Goal: Task Accomplishment & Management: Use online tool/utility

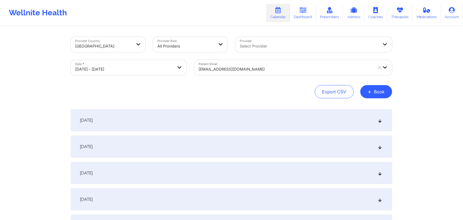
select select "2025-9"
select select "2025-10"
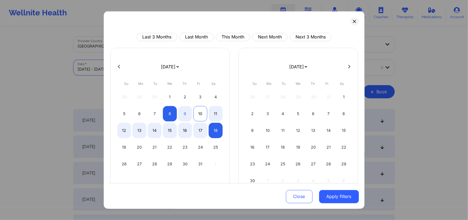
click at [197, 113] on div "10" at bounding box center [200, 113] width 14 height 15
select select "2025-9"
select select "2025-10"
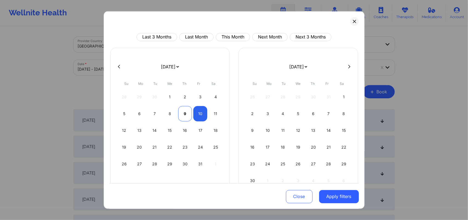
select select "2025-9"
select select "2025-10"
click at [184, 113] on div "9" at bounding box center [185, 113] width 14 height 15
select select "2025-9"
select select "2025-10"
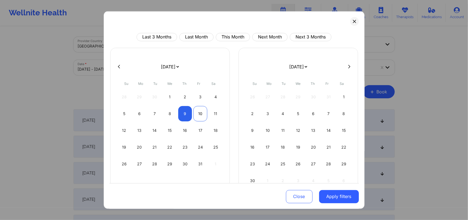
select select "2025-9"
select select "2025-10"
click at [199, 113] on div "10" at bounding box center [200, 113] width 14 height 15
select select "2025-9"
select select "2025-10"
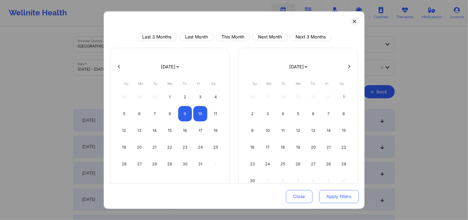
click at [336, 198] on button "Apply filters" at bounding box center [339, 196] width 40 height 13
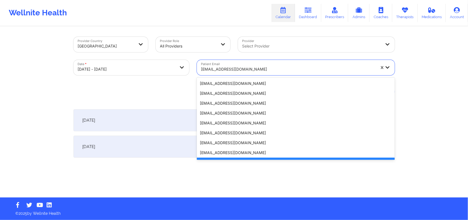
click at [247, 70] on div at bounding box center [288, 69] width 174 height 7
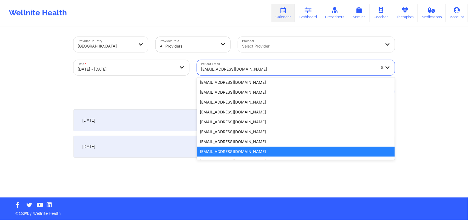
paste input "[EMAIL_ADDRESS][DOMAIN_NAME]"
type input "[EMAIL_ADDRESS][DOMAIN_NAME]"
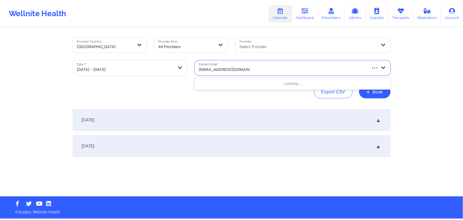
scroll to position [0, 0]
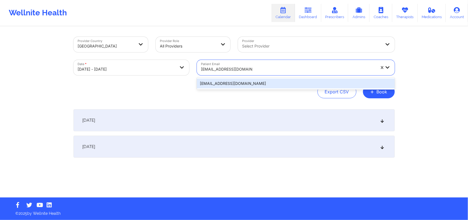
click at [251, 83] on div "[EMAIL_ADDRESS][DOMAIN_NAME]" at bounding box center [296, 83] width 198 height 10
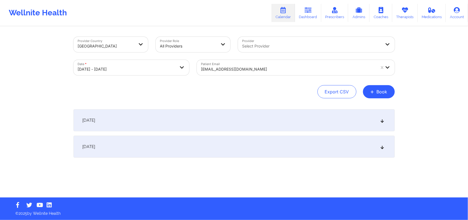
click at [384, 146] on icon at bounding box center [382, 147] width 5 height 4
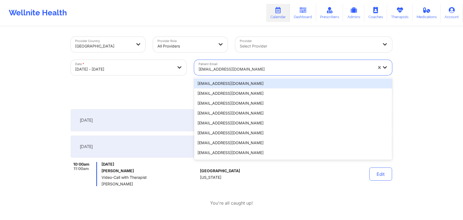
click at [278, 69] on div at bounding box center [286, 69] width 174 height 7
paste input "[EMAIL_ADDRESS][DOMAIN_NAME]"
type input "[EMAIL_ADDRESS][DOMAIN_NAME]"
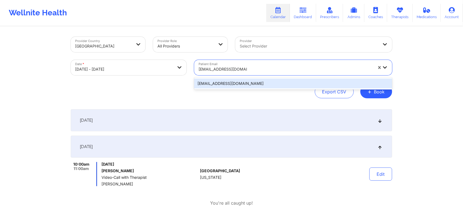
click at [274, 84] on div "[EMAIL_ADDRESS][DOMAIN_NAME]" at bounding box center [293, 83] width 198 height 10
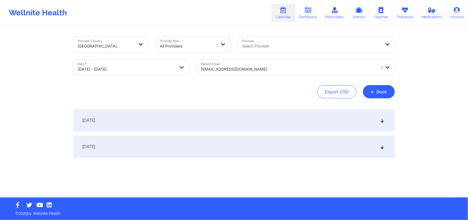
click at [382, 146] on icon at bounding box center [382, 147] width 5 height 4
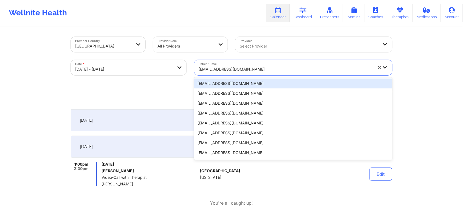
click at [315, 69] on div at bounding box center [286, 69] width 174 height 7
paste input "[PERSON_NAME][EMAIL_ADDRESS][DOMAIN_NAME]"
type input "[PERSON_NAME][EMAIL_ADDRESS][DOMAIN_NAME]"
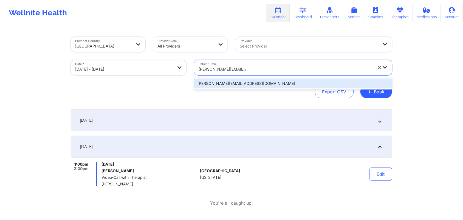
click at [305, 80] on div "[PERSON_NAME][EMAIL_ADDRESS][DOMAIN_NAME]" at bounding box center [293, 83] width 198 height 10
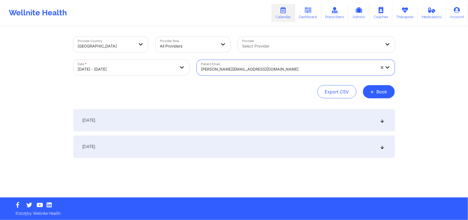
click at [381, 146] on icon at bounding box center [382, 147] width 5 height 4
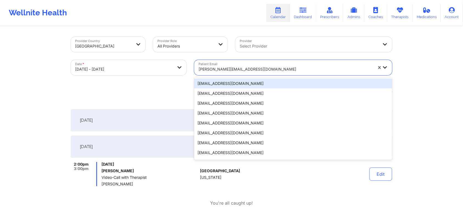
click at [284, 71] on div at bounding box center [286, 69] width 174 height 7
paste input "[EMAIL_ADDRESS][DOMAIN_NAME]"
type input "[EMAIL_ADDRESS][DOMAIN_NAME]"
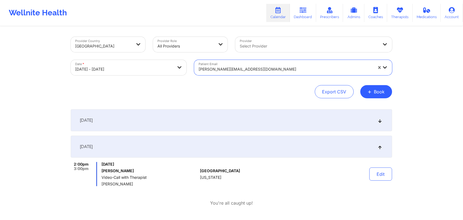
click at [285, 70] on div at bounding box center [286, 69] width 174 height 7
paste input "[EMAIL_ADDRESS][DOMAIN_NAME]"
type input "[EMAIL_ADDRESS][DOMAIN_NAME]"
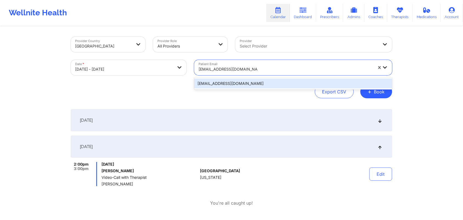
click at [283, 81] on div "[EMAIL_ADDRESS][DOMAIN_NAME]" at bounding box center [293, 83] width 198 height 10
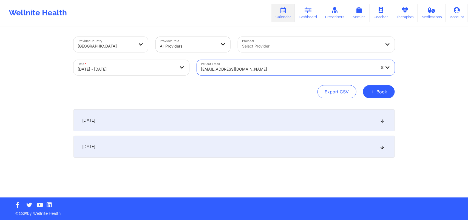
click at [382, 148] on icon at bounding box center [382, 147] width 5 height 4
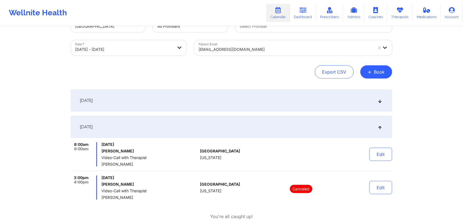
scroll to position [21, 0]
click at [265, 47] on div at bounding box center [286, 48] width 174 height 7
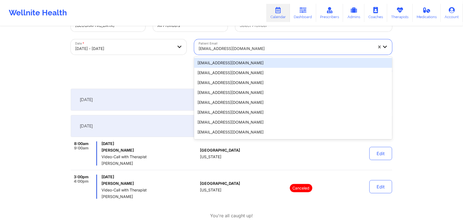
paste input "[EMAIL_ADDRESS][DOMAIN_NAME]"
type input "[EMAIL_ADDRESS][DOMAIN_NAME]"
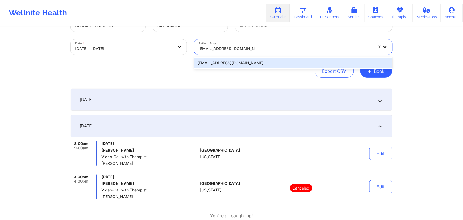
click at [264, 63] on div "[EMAIL_ADDRESS][DOMAIN_NAME]" at bounding box center [293, 63] width 198 height 10
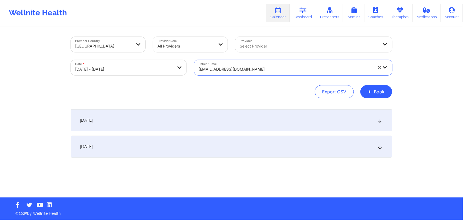
scroll to position [0, 0]
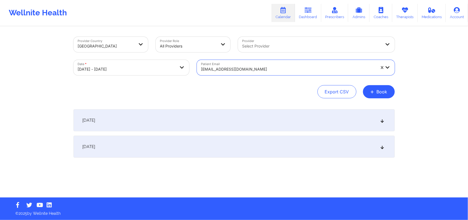
click at [384, 146] on icon at bounding box center [382, 147] width 5 height 4
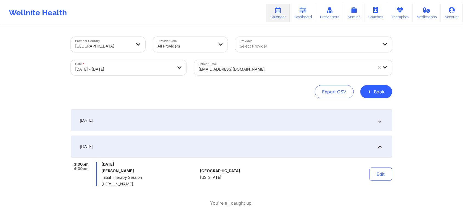
click at [147, 66] on body "Wellnite Health Calendar Dashboard Prescribers Admins Coaches Therapists Medica…" at bounding box center [231, 110] width 463 height 220
select select "2025-9"
select select "2025-10"
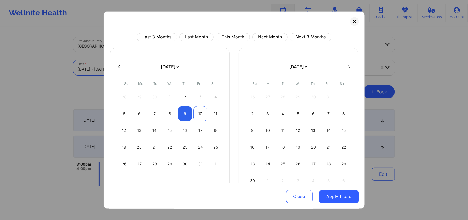
click at [196, 115] on div "10" at bounding box center [200, 113] width 14 height 15
select select "2025-9"
select select "2025-10"
click at [200, 117] on div "10" at bounding box center [200, 113] width 14 height 15
select select "2025-9"
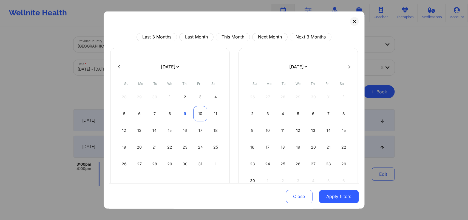
select select "2025-10"
click at [333, 192] on button "Apply filters" at bounding box center [339, 196] width 40 height 13
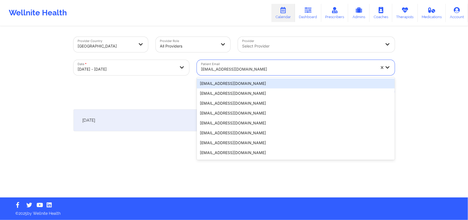
click at [266, 62] on div "[EMAIL_ADDRESS][DOMAIN_NAME]" at bounding box center [286, 67] width 179 height 15
paste input "[EMAIL_ADDRESS][DOMAIN_NAME]"
type input "[EMAIL_ADDRESS][DOMAIN_NAME]"
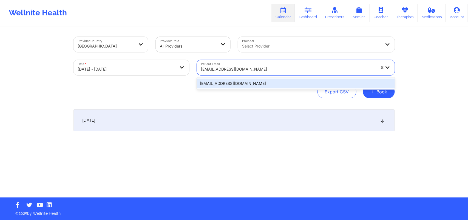
click at [272, 85] on div "[EMAIL_ADDRESS][DOMAIN_NAME]" at bounding box center [296, 83] width 198 height 10
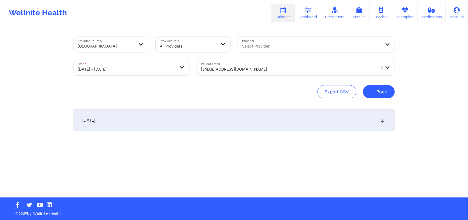
click at [381, 121] on icon at bounding box center [382, 120] width 5 height 4
click at [384, 123] on div "[DATE]" at bounding box center [233, 120] width 321 height 22
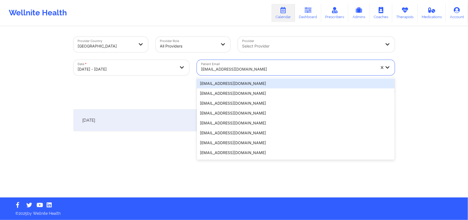
click at [286, 68] on div at bounding box center [288, 69] width 174 height 7
paste input "[PERSON_NAME][EMAIL_ADDRESS][PERSON_NAME][DOMAIN_NAME]"
type input "[PERSON_NAME][EMAIL_ADDRESS][PERSON_NAME][DOMAIN_NAME]"
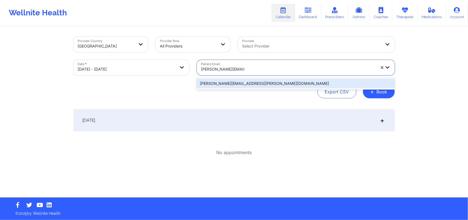
click at [286, 80] on div "[PERSON_NAME][EMAIL_ADDRESS][PERSON_NAME][DOMAIN_NAME]" at bounding box center [296, 83] width 198 height 10
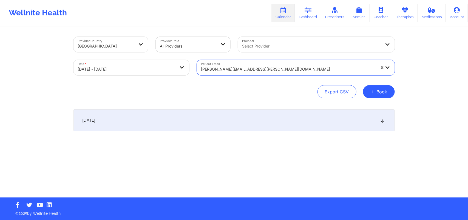
click at [383, 119] on icon at bounding box center [382, 120] width 5 height 4
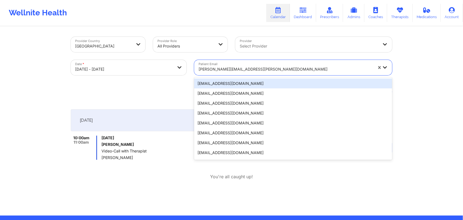
click at [270, 70] on div at bounding box center [286, 69] width 174 height 7
paste input "[EMAIL_ADDRESS][DOMAIN_NAME]"
type input "[EMAIL_ADDRESS][DOMAIN_NAME]"
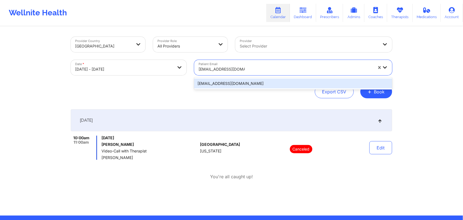
click at [273, 81] on div "[EMAIL_ADDRESS][DOMAIN_NAME]" at bounding box center [293, 83] width 198 height 10
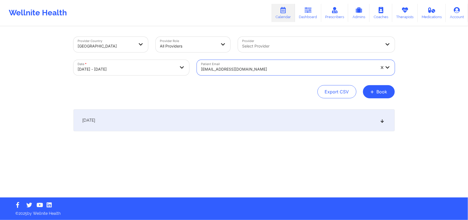
click at [382, 118] on icon at bounding box center [382, 120] width 5 height 4
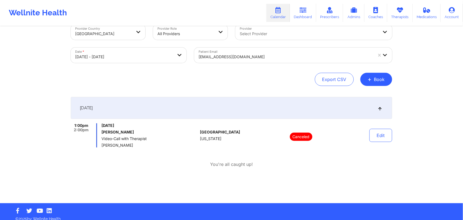
scroll to position [12, 0]
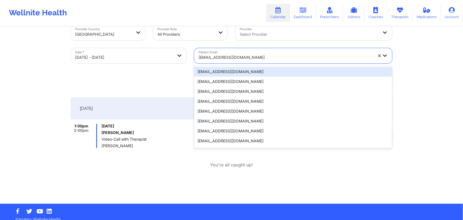
click at [245, 56] on div at bounding box center [286, 57] width 174 height 7
paste input "[EMAIL_ADDRESS][DOMAIN_NAME]"
type input "[EMAIL_ADDRESS][DOMAIN_NAME]"
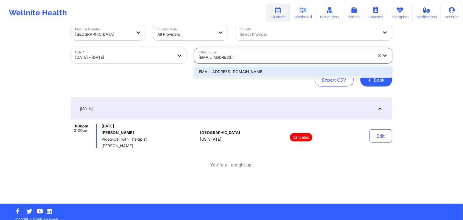
click at [278, 67] on div "[EMAIL_ADDRESS][DOMAIN_NAME]" at bounding box center [293, 72] width 198 height 10
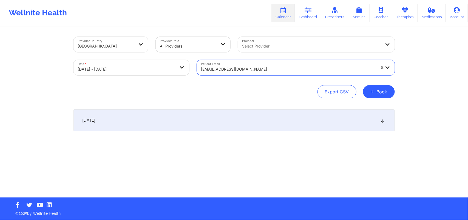
click at [383, 122] on icon at bounding box center [382, 120] width 5 height 4
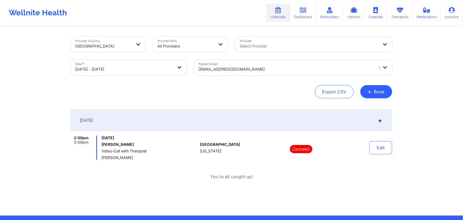
click at [261, 66] on div at bounding box center [286, 69] width 174 height 7
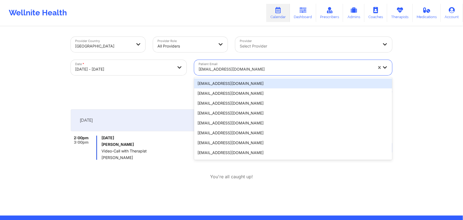
paste input "[EMAIL_ADDRESS][DOMAIN_NAME]"
type input "[EMAIL_ADDRESS][DOMAIN_NAME]"
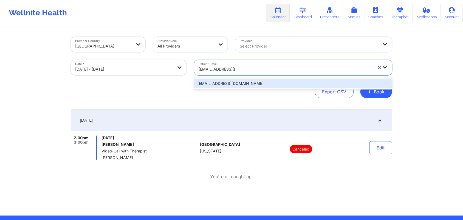
click at [290, 80] on div "[EMAIL_ADDRESS][DOMAIN_NAME]" at bounding box center [293, 83] width 198 height 10
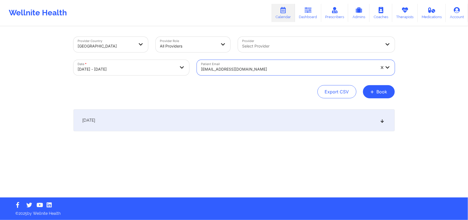
click at [381, 117] on div "[DATE]" at bounding box center [233, 120] width 321 height 22
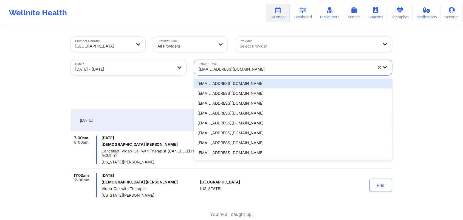
click at [262, 66] on div at bounding box center [286, 69] width 174 height 7
paste input "[EMAIL_ADDRESS][DOMAIN_NAME]"
type input "[EMAIL_ADDRESS][DOMAIN_NAME]"
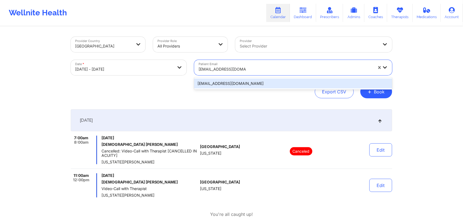
click at [264, 81] on div "[EMAIL_ADDRESS][DOMAIN_NAME]" at bounding box center [293, 83] width 198 height 10
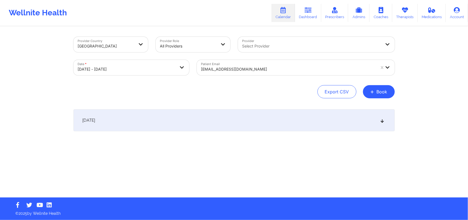
click at [383, 120] on icon at bounding box center [382, 120] width 5 height 4
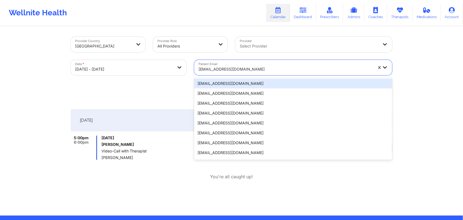
click at [257, 67] on div at bounding box center [286, 69] width 174 height 7
paste input "[EMAIL_ADDRESS][DOMAIN_NAME]"
type input "[EMAIL_ADDRESS][DOMAIN_NAME]"
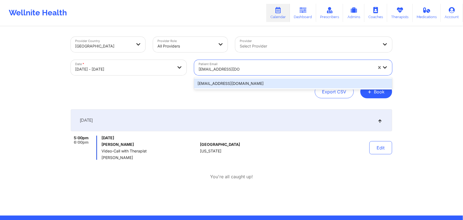
click at [263, 82] on div "[EMAIL_ADDRESS][DOMAIN_NAME]" at bounding box center [293, 83] width 198 height 10
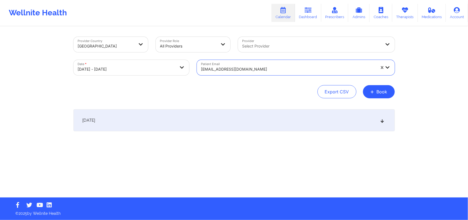
click at [383, 120] on icon at bounding box center [382, 120] width 5 height 4
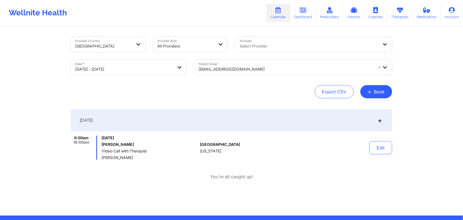
click at [298, 67] on div at bounding box center [286, 69] width 174 height 7
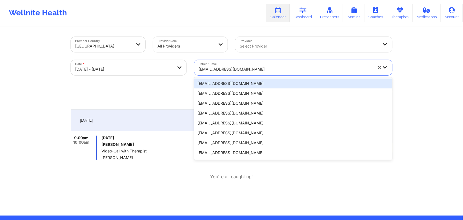
paste input "[EMAIL_ADDRESS][DOMAIN_NAME]"
type input "[EMAIL_ADDRESS][DOMAIN_NAME]"
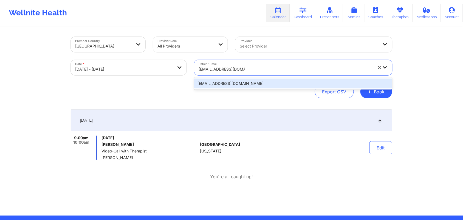
click at [310, 80] on div "[EMAIL_ADDRESS][DOMAIN_NAME]" at bounding box center [293, 83] width 198 height 10
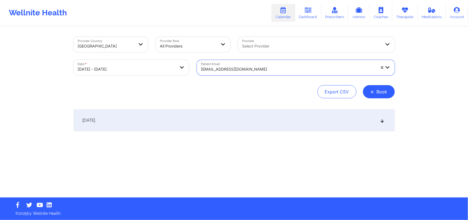
click at [384, 120] on icon at bounding box center [382, 120] width 5 height 4
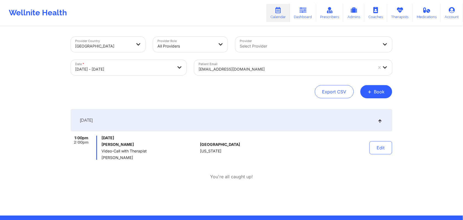
click at [258, 70] on div at bounding box center [286, 69] width 174 height 7
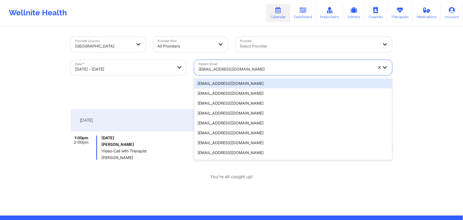
paste input "[EMAIL_ADDRESS][DOMAIN_NAME]"
type input "[EMAIL_ADDRESS][DOMAIN_NAME]"
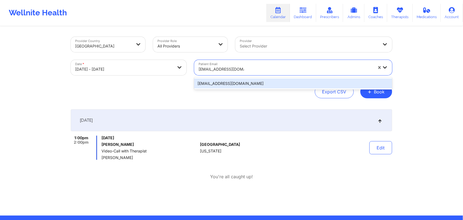
click at [271, 80] on div "[EMAIL_ADDRESS][DOMAIN_NAME]" at bounding box center [293, 83] width 198 height 10
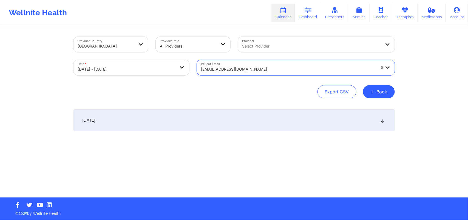
click at [385, 119] on div "[DATE]" at bounding box center [233, 120] width 321 height 22
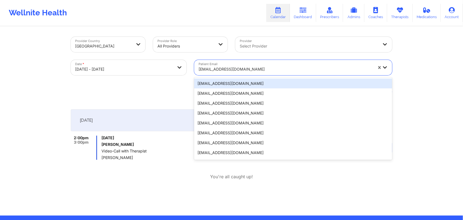
click at [295, 73] on div "[EMAIL_ADDRESS][DOMAIN_NAME]" at bounding box center [286, 69] width 174 height 12
paste input "[EMAIL_ADDRESS][DOMAIN_NAME]"
type input "[EMAIL_ADDRESS][DOMAIN_NAME]"
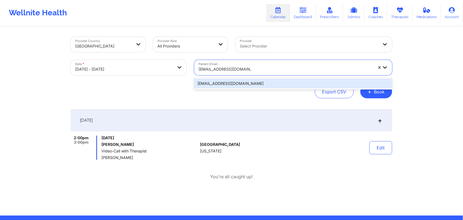
click at [295, 81] on div "[EMAIL_ADDRESS][DOMAIN_NAME]" at bounding box center [293, 83] width 198 height 10
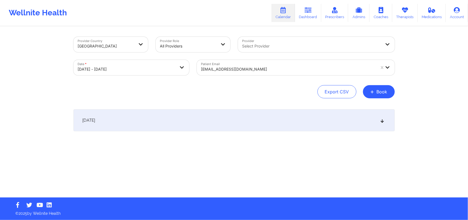
click at [383, 121] on icon at bounding box center [382, 120] width 5 height 4
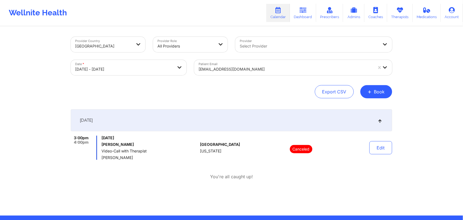
click at [272, 73] on div "[EMAIL_ADDRESS][DOMAIN_NAME]" at bounding box center [286, 69] width 174 height 12
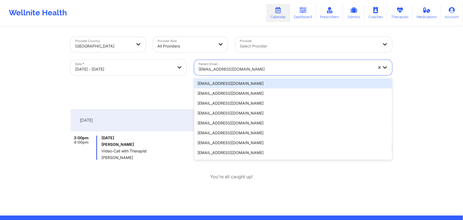
paste input "[EMAIL_ADDRESS][DOMAIN_NAME]"
type input "[EMAIL_ADDRESS][DOMAIN_NAME]"
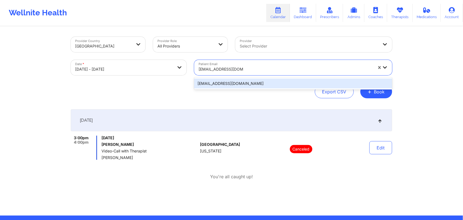
click at [295, 80] on div "[EMAIL_ADDRESS][DOMAIN_NAME]" at bounding box center [293, 83] width 198 height 10
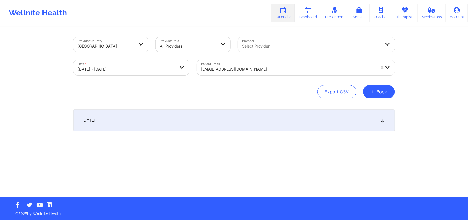
click at [383, 122] on icon at bounding box center [382, 120] width 5 height 4
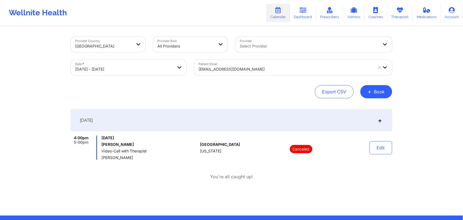
click at [259, 73] on div "[EMAIL_ADDRESS][DOMAIN_NAME]" at bounding box center [286, 69] width 174 height 12
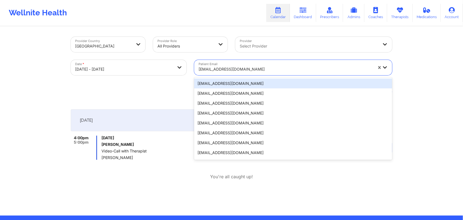
paste input "[EMAIL_ADDRESS][DOMAIN_NAME]"
type input "[EMAIL_ADDRESS][DOMAIN_NAME]"
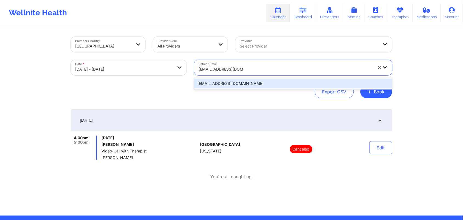
click at [265, 82] on div "[EMAIL_ADDRESS][DOMAIN_NAME]" at bounding box center [293, 83] width 198 height 10
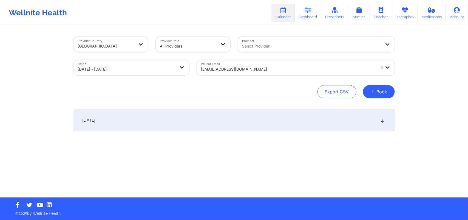
click at [381, 118] on icon at bounding box center [382, 120] width 5 height 4
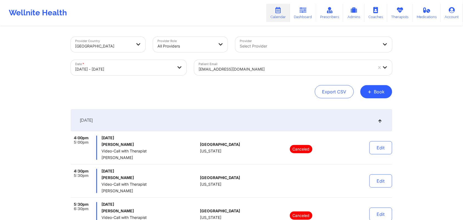
click at [420, 144] on div "Provider Country [GEOGRAPHIC_DATA] Provider Role All Providers Provider Select …" at bounding box center [231, 141] width 463 height 282
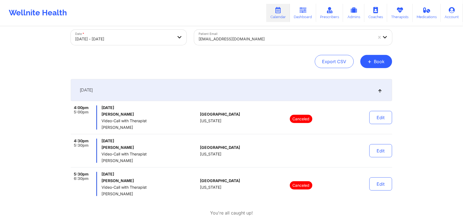
scroll to position [31, 0]
click at [244, 39] on div at bounding box center [286, 38] width 174 height 7
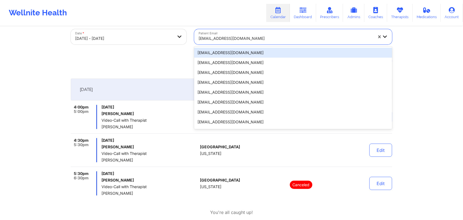
paste input "[EMAIL_ADDRESS][DOMAIN_NAME]"
type input "[EMAIL_ADDRESS][DOMAIN_NAME]"
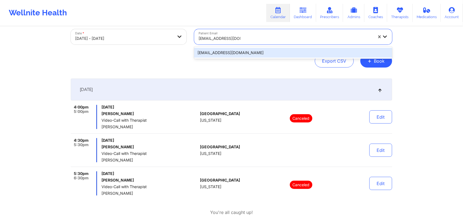
click at [254, 50] on div "[EMAIL_ADDRESS][DOMAIN_NAME]" at bounding box center [293, 53] width 198 height 10
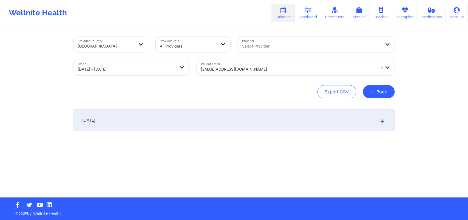
click at [387, 119] on div "[DATE]" at bounding box center [233, 120] width 321 height 22
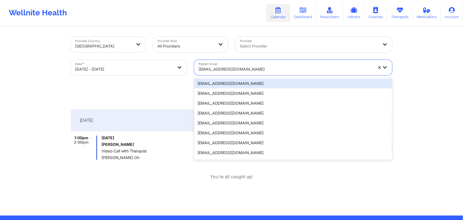
click at [267, 68] on div at bounding box center [286, 69] width 174 height 7
paste input "[EMAIL_ADDRESS][DOMAIN_NAME]"
type input "[EMAIL_ADDRESS][DOMAIN_NAME]"
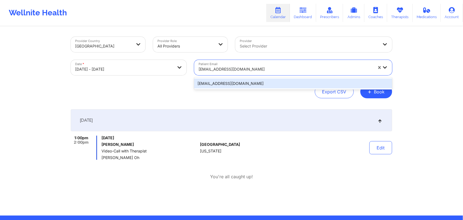
click at [268, 80] on div "[EMAIL_ADDRESS][DOMAIN_NAME]" at bounding box center [293, 83] width 198 height 10
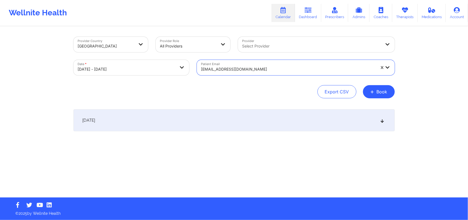
click at [383, 117] on div "[DATE]" at bounding box center [233, 120] width 321 height 22
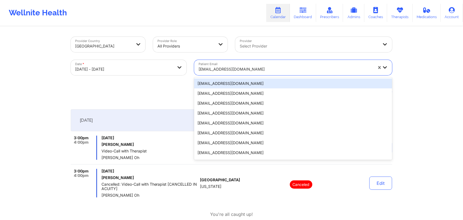
click at [284, 69] on div at bounding box center [286, 69] width 174 height 7
paste input "[EMAIL_ADDRESS][DOMAIN_NAME]"
type input "[EMAIL_ADDRESS][DOMAIN_NAME]"
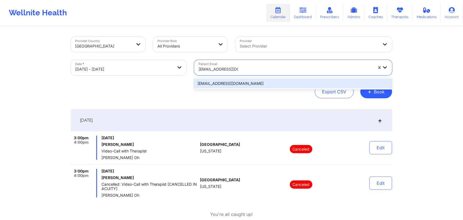
click at [296, 84] on div "[EMAIL_ADDRESS][DOMAIN_NAME]" at bounding box center [293, 83] width 198 height 10
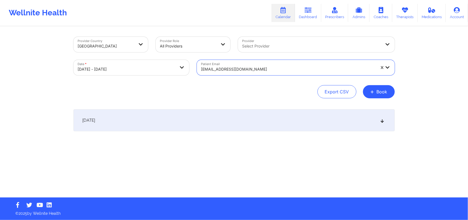
click at [383, 121] on icon at bounding box center [382, 120] width 5 height 4
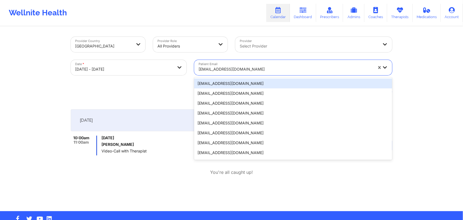
click at [253, 64] on div "[EMAIL_ADDRESS][DOMAIN_NAME]" at bounding box center [286, 69] width 174 height 12
paste input "[EMAIL_ADDRESS][DOMAIN_NAME]"
type input "[EMAIL_ADDRESS][DOMAIN_NAME]"
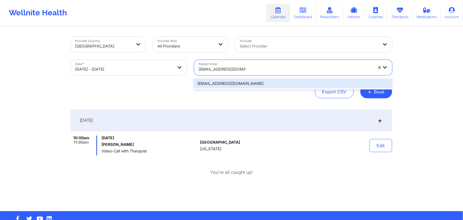
click at [253, 82] on div "[EMAIL_ADDRESS][DOMAIN_NAME]" at bounding box center [293, 83] width 198 height 10
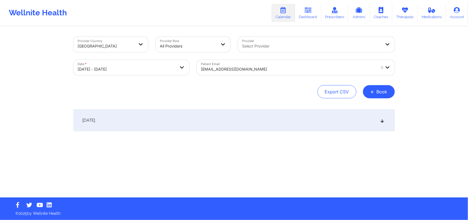
click at [383, 120] on icon at bounding box center [382, 120] width 5 height 4
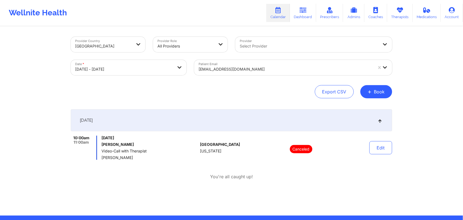
click at [308, 67] on div at bounding box center [286, 69] width 174 height 7
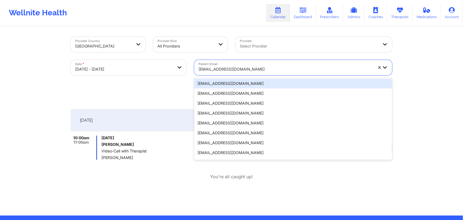
paste input "[EMAIL_ADDRESS][DOMAIN_NAME]"
type input "[EMAIL_ADDRESS][DOMAIN_NAME]"
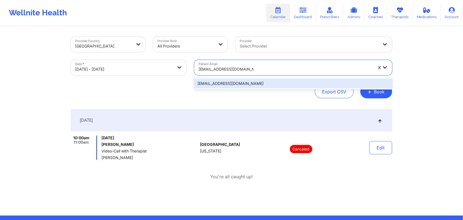
click at [299, 82] on div "[EMAIL_ADDRESS][DOMAIN_NAME]" at bounding box center [293, 83] width 198 height 10
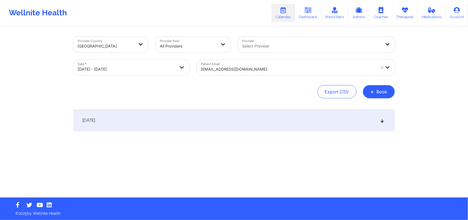
click at [380, 117] on div "[DATE]" at bounding box center [233, 120] width 321 height 22
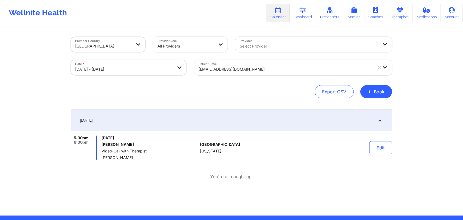
click at [284, 66] on div at bounding box center [286, 69] width 174 height 7
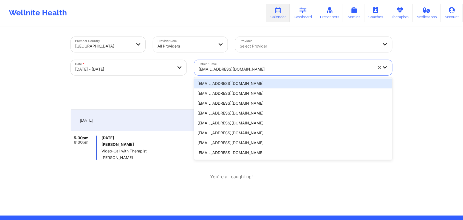
paste input "[EMAIL_ADDRESS][DOMAIN_NAME]"
type input "[EMAIL_ADDRESS][DOMAIN_NAME]"
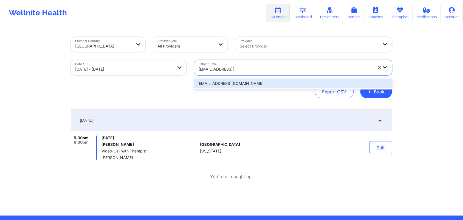
click at [284, 83] on div "[EMAIL_ADDRESS][DOMAIN_NAME]" at bounding box center [293, 83] width 198 height 10
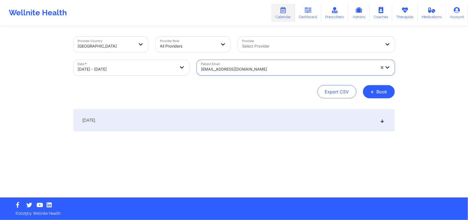
click at [385, 120] on div "[DATE]" at bounding box center [233, 120] width 321 height 22
click at [266, 70] on div at bounding box center [288, 69] width 174 height 7
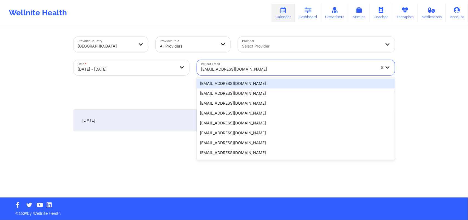
paste input "[EMAIL_ADDRESS][DOMAIN_NAME]"
type input "[EMAIL_ADDRESS][DOMAIN_NAME]"
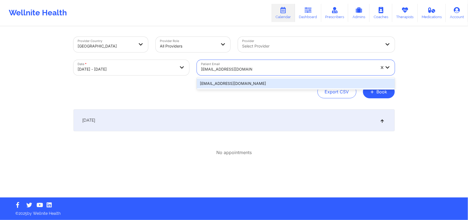
click at [265, 81] on div "[EMAIL_ADDRESS][DOMAIN_NAME]" at bounding box center [296, 83] width 198 height 10
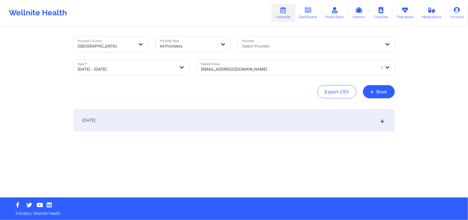
click at [382, 118] on icon at bounding box center [382, 120] width 5 height 4
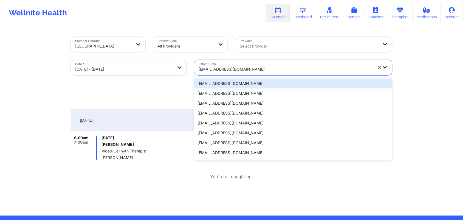
click at [262, 69] on div at bounding box center [286, 69] width 174 height 7
paste input "[EMAIL_ADDRESS][DOMAIN_NAME]"
type input "[EMAIL_ADDRESS][DOMAIN_NAME]"
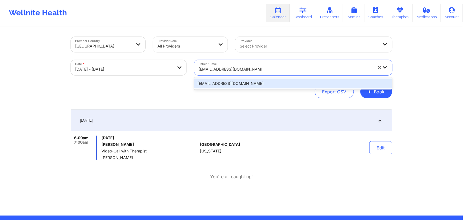
click at [266, 81] on div "[EMAIL_ADDRESS][DOMAIN_NAME]" at bounding box center [293, 83] width 198 height 10
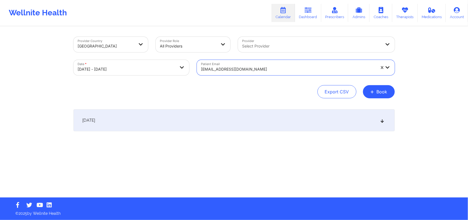
click at [384, 121] on icon at bounding box center [382, 120] width 5 height 4
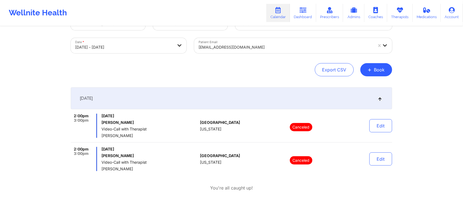
scroll to position [38, 0]
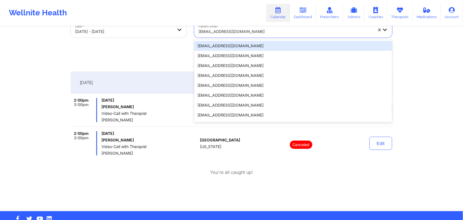
click at [265, 33] on div at bounding box center [286, 31] width 174 height 7
paste input "[EMAIL_ADDRESS][DOMAIN_NAME]"
type input "[EMAIL_ADDRESS][DOMAIN_NAME]"
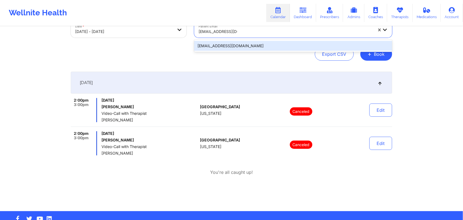
click at [267, 44] on div "[EMAIL_ADDRESS][DOMAIN_NAME]" at bounding box center [293, 46] width 198 height 10
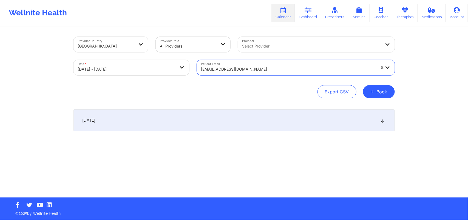
click at [375, 119] on div "[DATE]" at bounding box center [233, 120] width 321 height 22
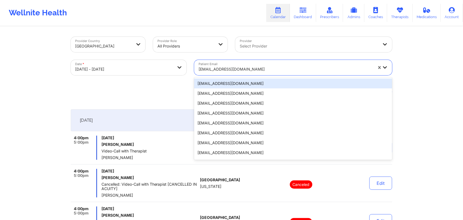
click at [295, 66] on div at bounding box center [286, 69] width 174 height 7
paste input "[EMAIL_ADDRESS][DOMAIN_NAME]"
type input "[EMAIL_ADDRESS][DOMAIN_NAME]"
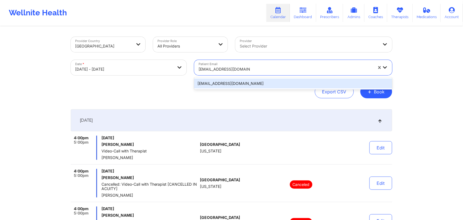
click at [299, 81] on div "[EMAIL_ADDRESS][DOMAIN_NAME]" at bounding box center [293, 83] width 198 height 10
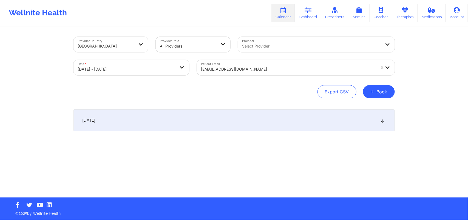
click at [386, 117] on div "[DATE]" at bounding box center [233, 120] width 321 height 22
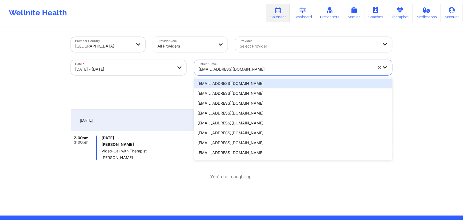
click at [281, 70] on div at bounding box center [286, 69] width 174 height 7
paste input "[EMAIL_ADDRESS][DOMAIN_NAME]"
type input "[EMAIL_ADDRESS][DOMAIN_NAME]"
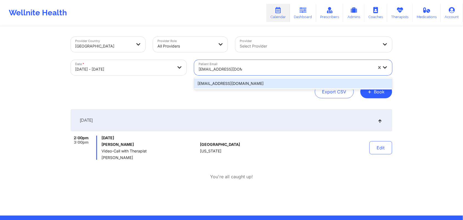
click at [285, 81] on div "[EMAIL_ADDRESS][DOMAIN_NAME]" at bounding box center [293, 83] width 198 height 10
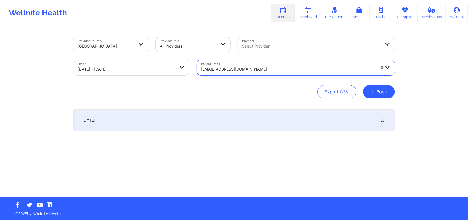
click at [384, 116] on div "[DATE]" at bounding box center [233, 120] width 321 height 22
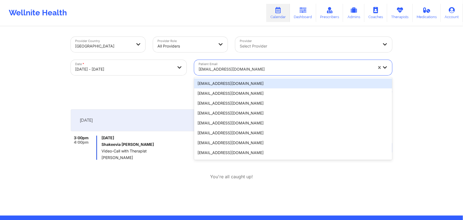
click at [267, 71] on div at bounding box center [286, 69] width 174 height 7
paste input "[PERSON_NAME][EMAIL_ADDRESS][DOMAIN_NAME]"
type input "[PERSON_NAME][EMAIL_ADDRESS][DOMAIN_NAME]"
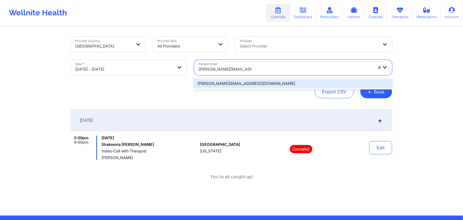
click at [269, 80] on div "[PERSON_NAME][EMAIL_ADDRESS][DOMAIN_NAME]" at bounding box center [293, 83] width 198 height 10
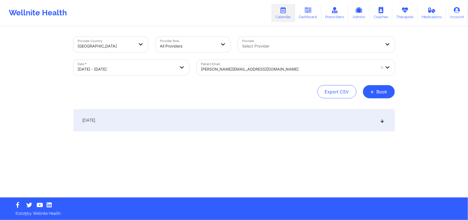
click at [382, 120] on icon at bounding box center [382, 120] width 5 height 4
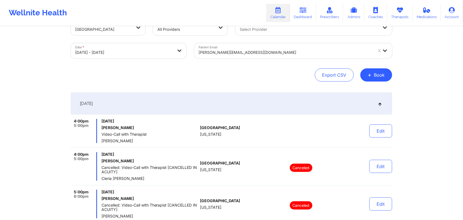
scroll to position [17, 0]
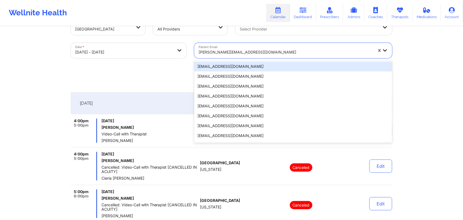
click at [272, 51] on div at bounding box center [286, 52] width 174 height 7
paste input "[EMAIL_ADDRESS][DOMAIN_NAME]"
type input "[EMAIL_ADDRESS][DOMAIN_NAME]"
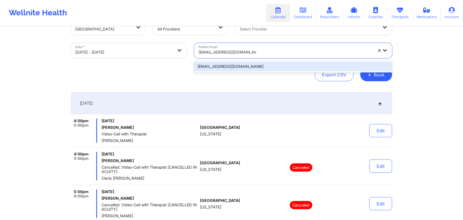
click at [284, 64] on div "[EMAIL_ADDRESS][DOMAIN_NAME]" at bounding box center [293, 66] width 198 height 10
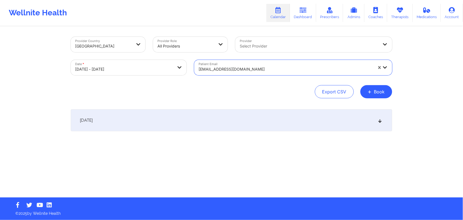
scroll to position [0, 0]
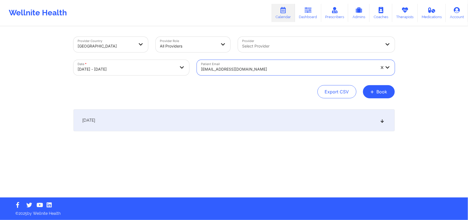
click at [364, 115] on div "[DATE]" at bounding box center [233, 120] width 321 height 22
